Goal: Information Seeking & Learning: Learn about a topic

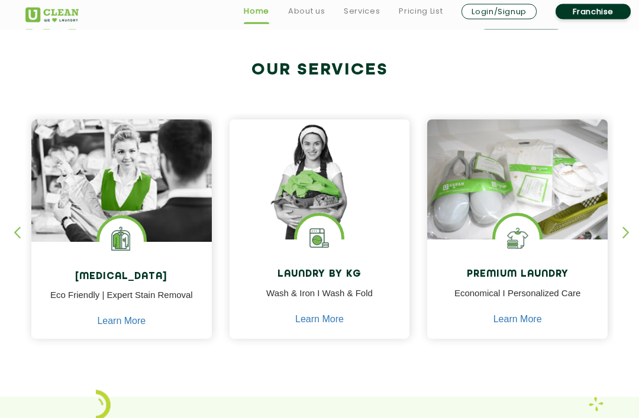
scroll to position [428, 0]
click at [341, 318] on link "Learn More" at bounding box center [319, 319] width 49 height 11
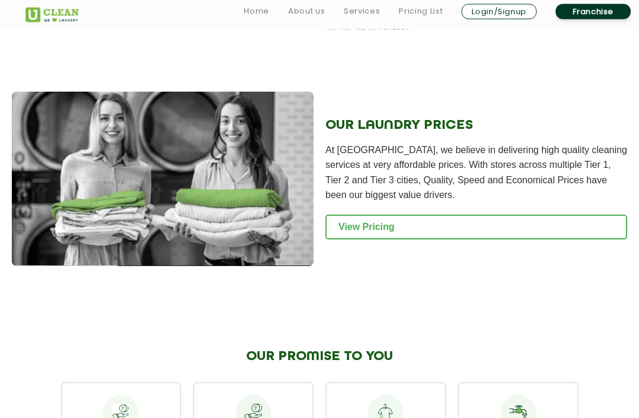
scroll to position [1668, 0]
click at [575, 240] on link "View Pricing" at bounding box center [476, 227] width 302 height 25
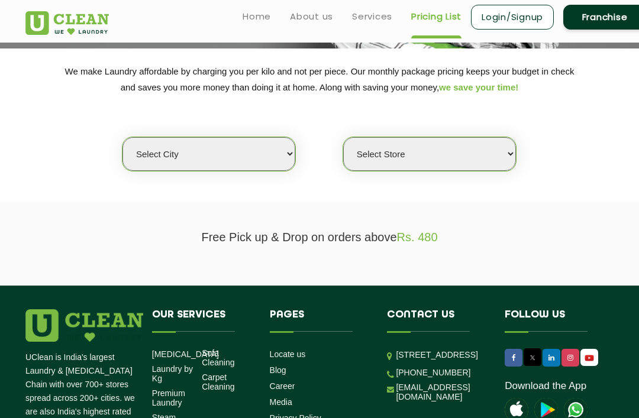
scroll to position [170, 0]
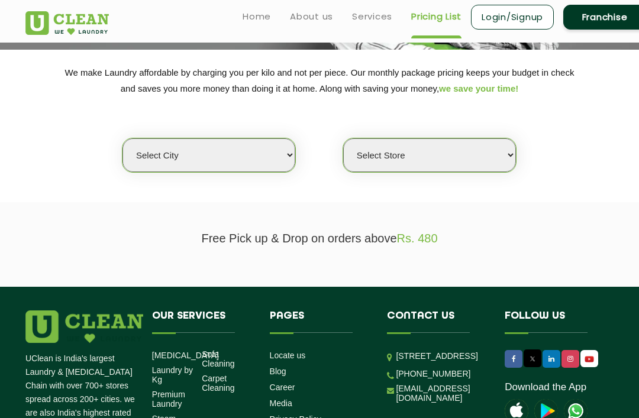
click at [265, 146] on select "Select city [GEOGRAPHIC_DATA] [GEOGRAPHIC_DATA] [GEOGRAPHIC_DATA] [GEOGRAPHIC_D…" at bounding box center [208, 155] width 173 height 34
select select "11"
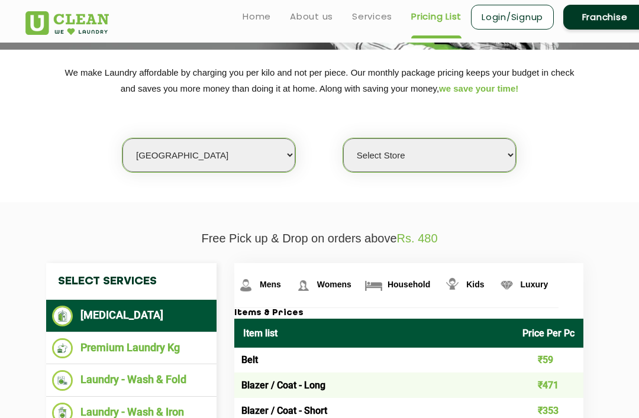
click at [469, 140] on select "Select Store [GEOGRAPHIC_DATA][PERSON_NAME] UClean Navalur UClean Chitlapakkam …" at bounding box center [429, 155] width 173 height 34
select select "549"
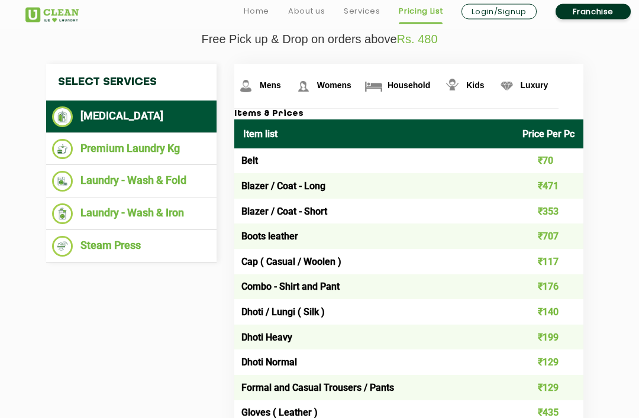
scroll to position [381, 0]
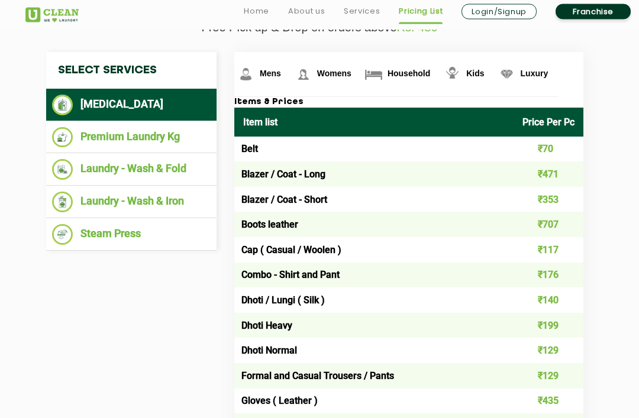
click at [95, 128] on li "Premium Laundry Kg" at bounding box center [131, 138] width 159 height 21
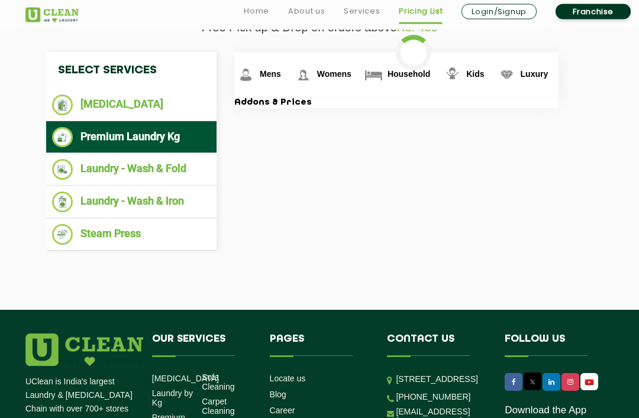
scroll to position [382, 0]
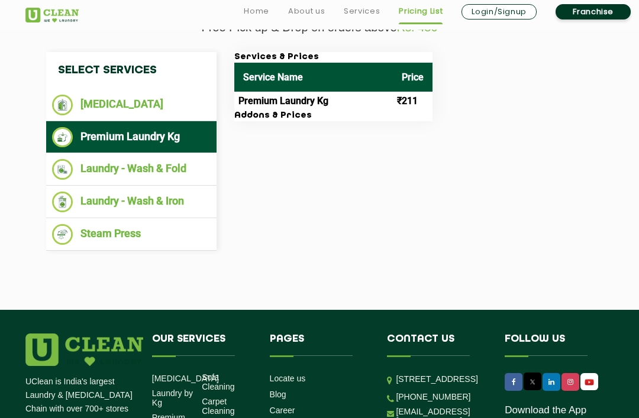
click at [291, 111] on h3 "Addons & Prices" at bounding box center [333, 116] width 198 height 11
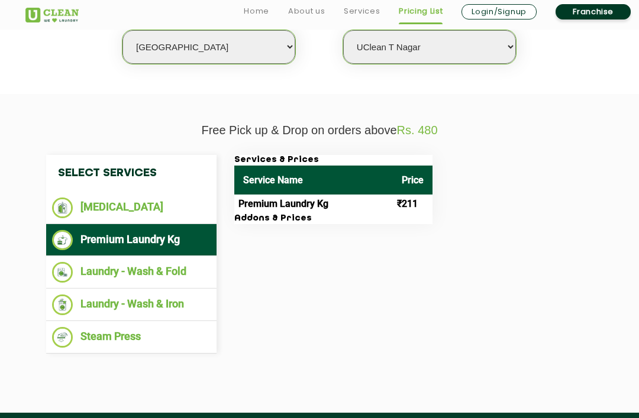
scroll to position [279, 0]
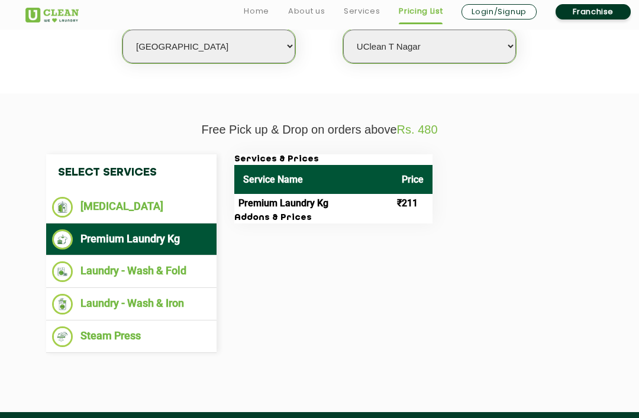
click at [88, 269] on li "Laundry - Wash & Fold" at bounding box center [131, 272] width 159 height 21
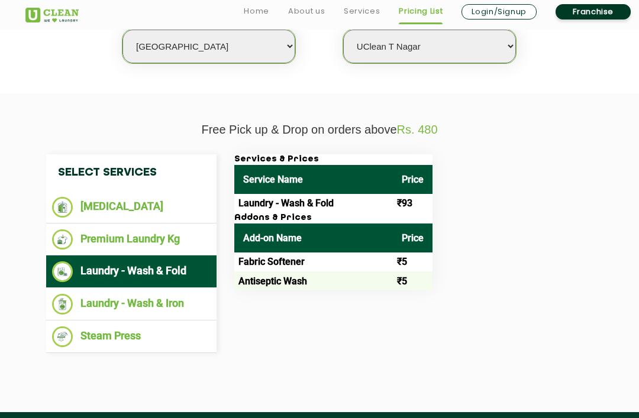
click at [101, 236] on li "Premium Laundry Kg" at bounding box center [131, 240] width 159 height 21
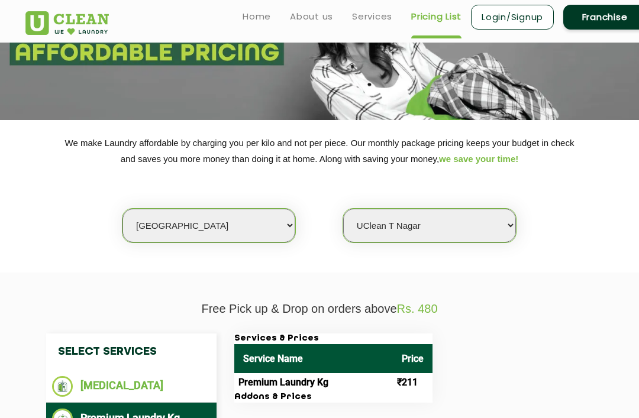
scroll to position [0, 0]
